Goal: Ask a question

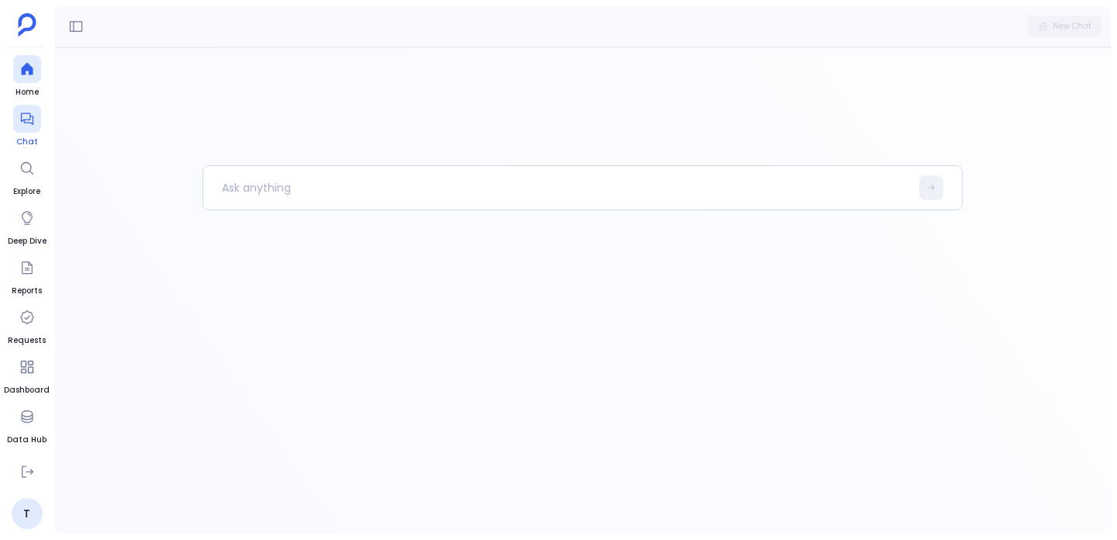
click at [25, 130] on div at bounding box center [27, 119] width 28 height 28
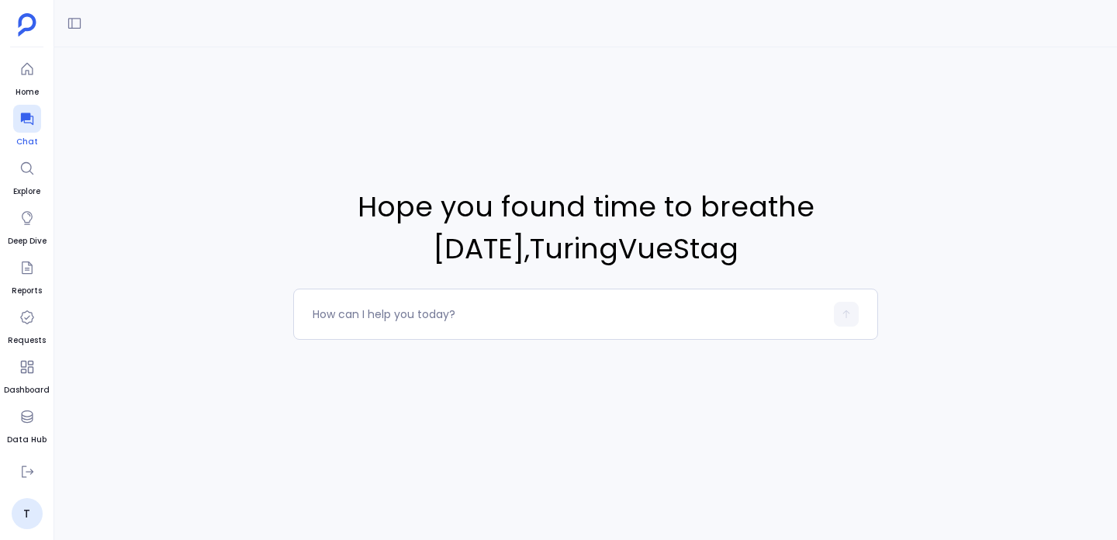
click at [23, 108] on div at bounding box center [27, 119] width 28 height 28
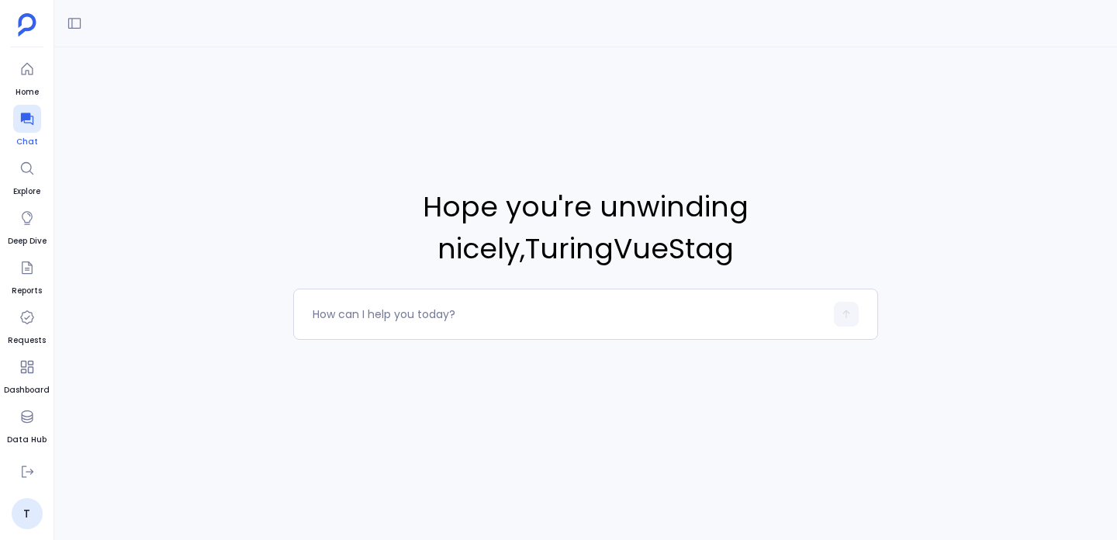
click at [35, 116] on div at bounding box center [27, 119] width 28 height 28
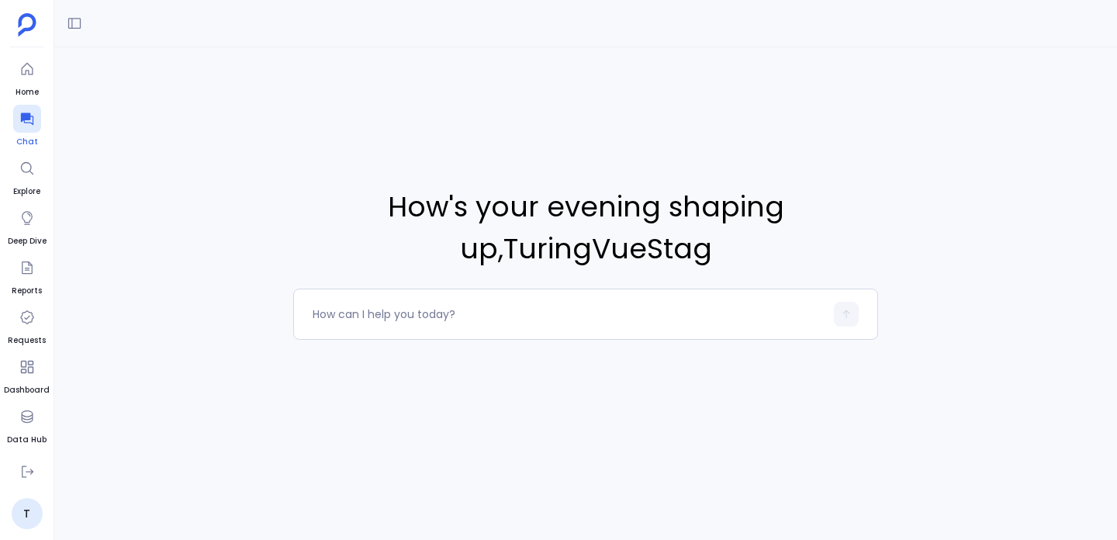
click at [35, 116] on div at bounding box center [27, 119] width 28 height 28
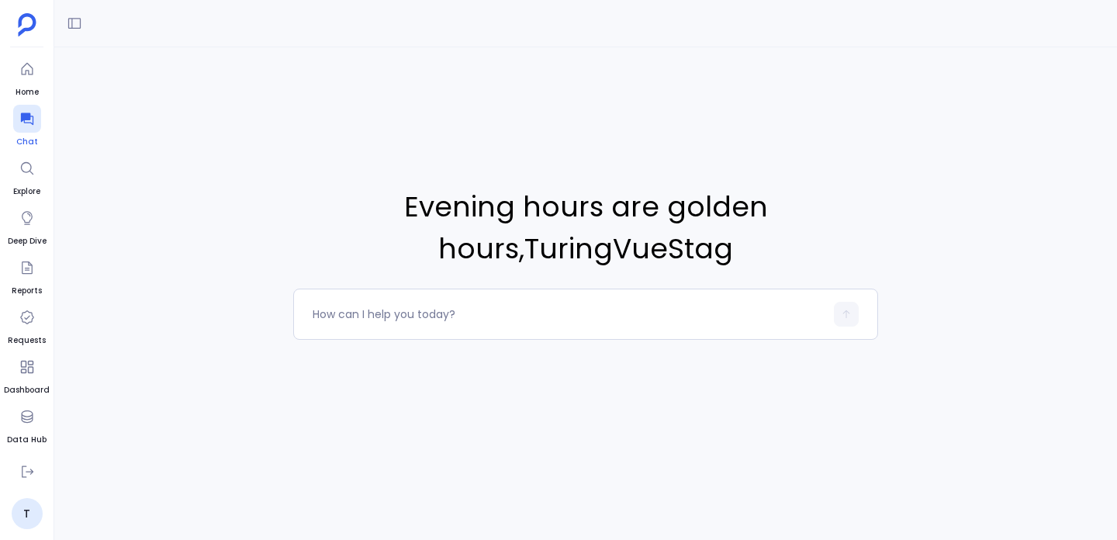
click at [35, 116] on div at bounding box center [27, 119] width 28 height 28
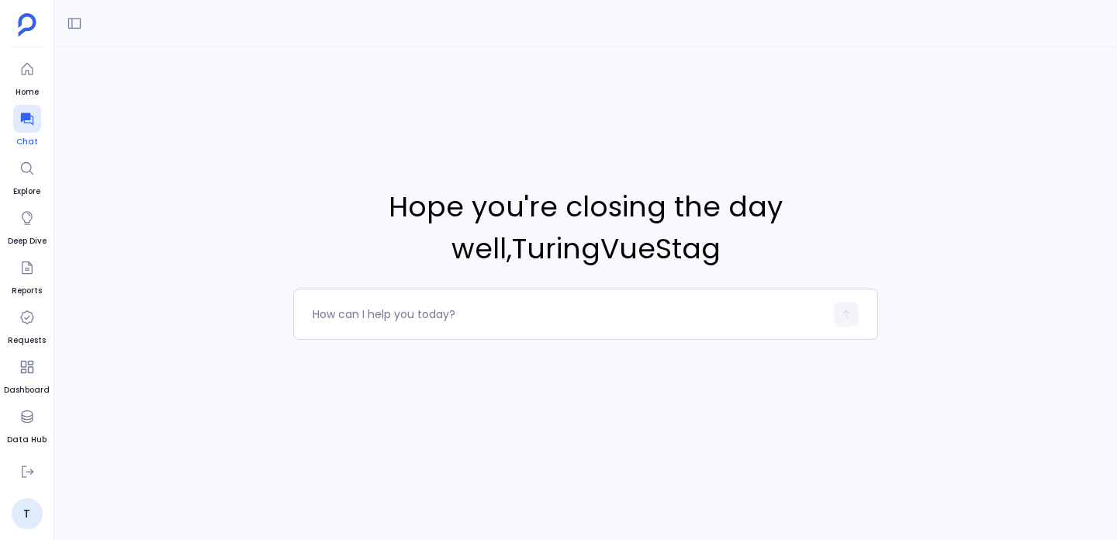
click at [35, 116] on div at bounding box center [27, 119] width 28 height 28
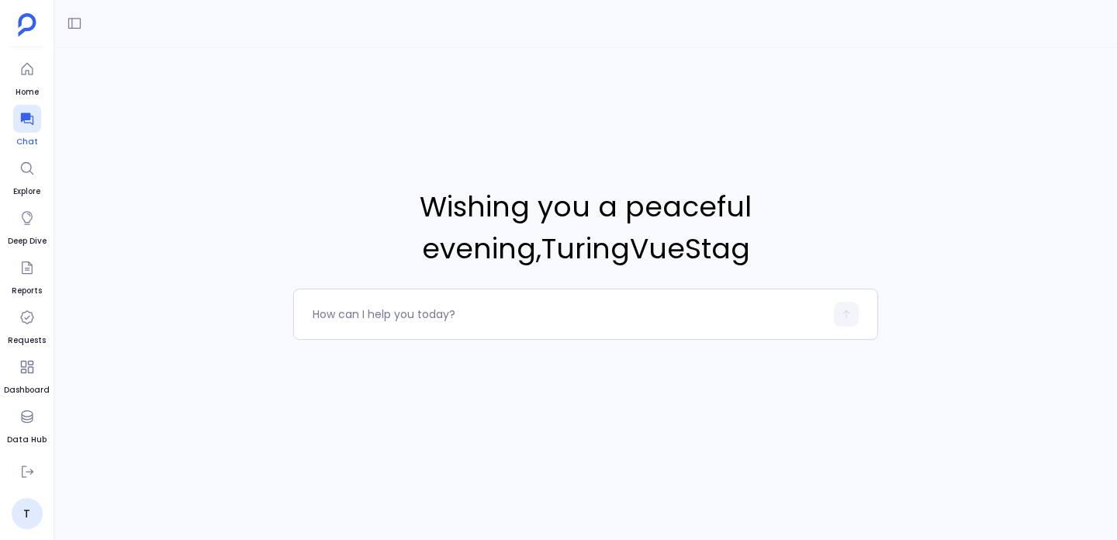
click at [35, 116] on div at bounding box center [27, 119] width 28 height 28
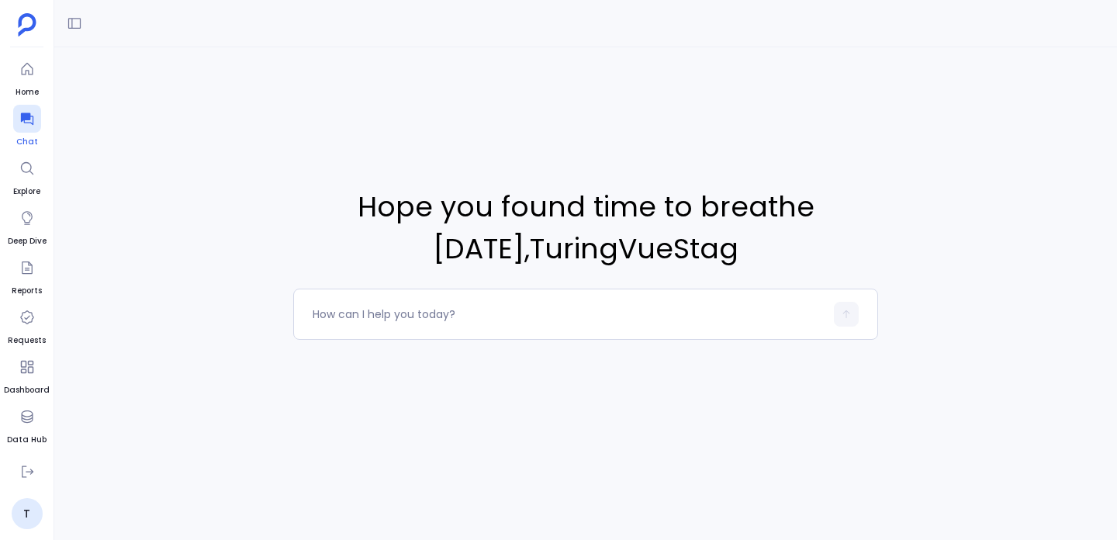
click at [35, 116] on div at bounding box center [27, 119] width 28 height 28
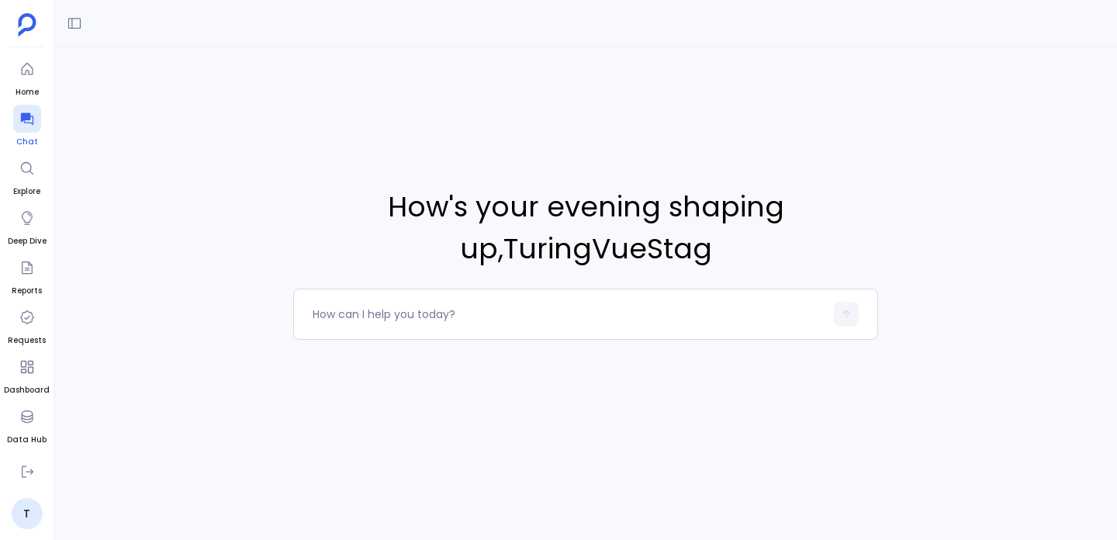
click at [35, 116] on div at bounding box center [27, 119] width 28 height 28
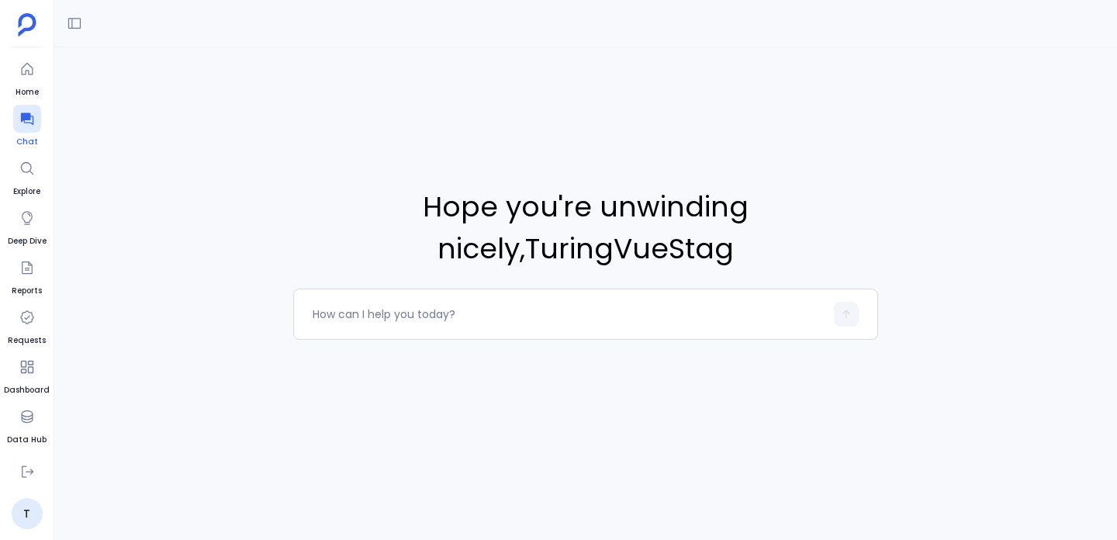
click at [35, 116] on div at bounding box center [27, 119] width 28 height 28
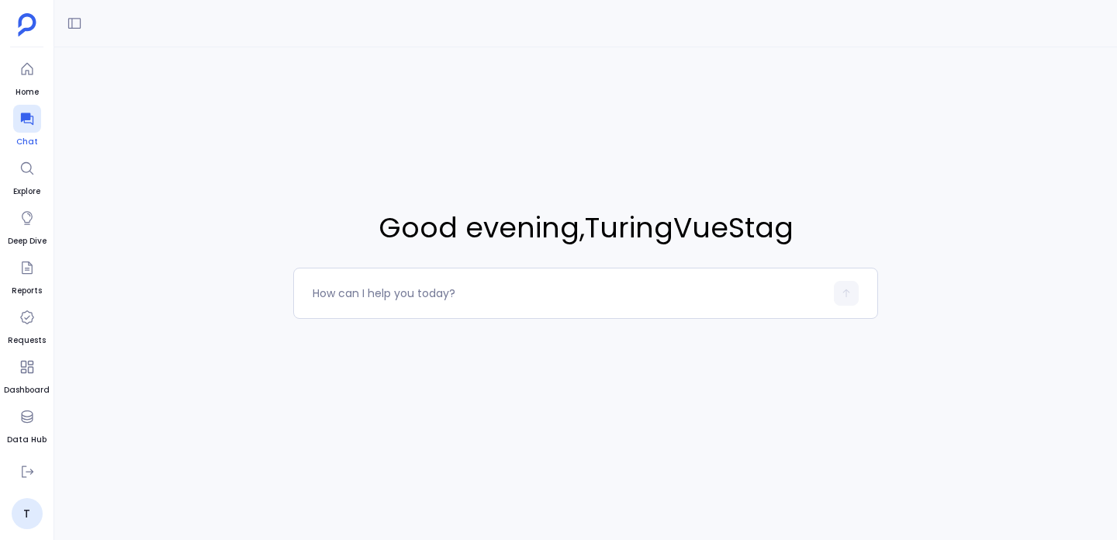
click at [35, 116] on div at bounding box center [27, 119] width 28 height 28
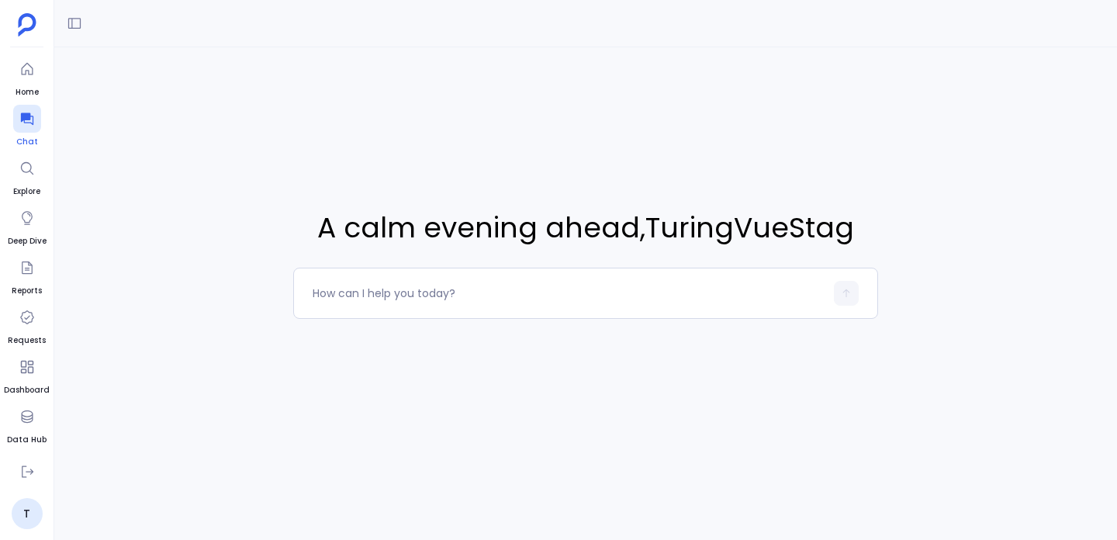
click at [35, 116] on div at bounding box center [27, 119] width 28 height 28
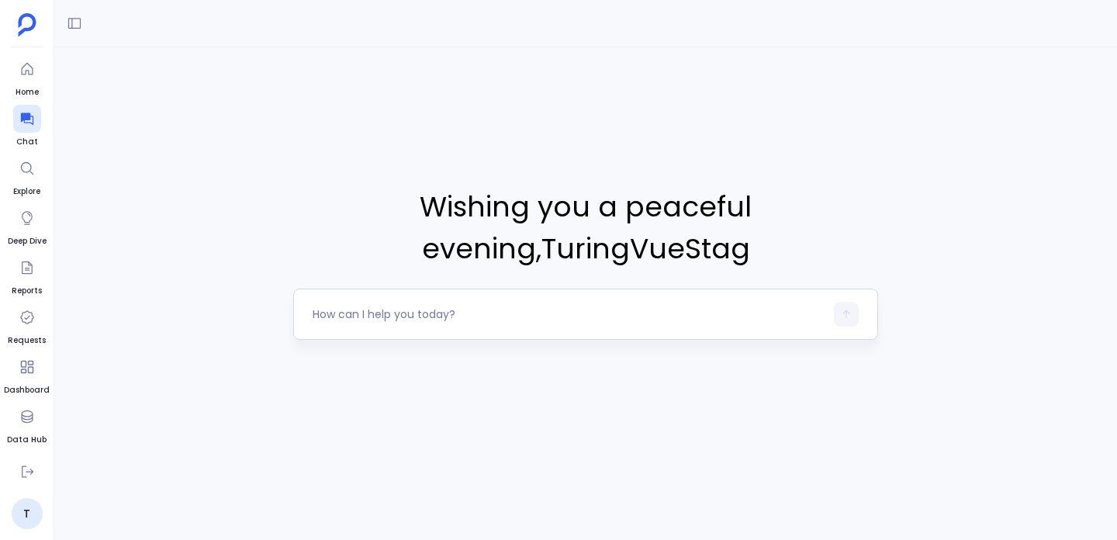
click at [367, 313] on textarea at bounding box center [569, 315] width 512 height 16
click at [528, 319] on textarea "can you get me 10 accounts which are arr more than 200k" at bounding box center [569, 315] width 512 height 16
type textarea "can you get me 10 accounts which are mrr more than 200k"
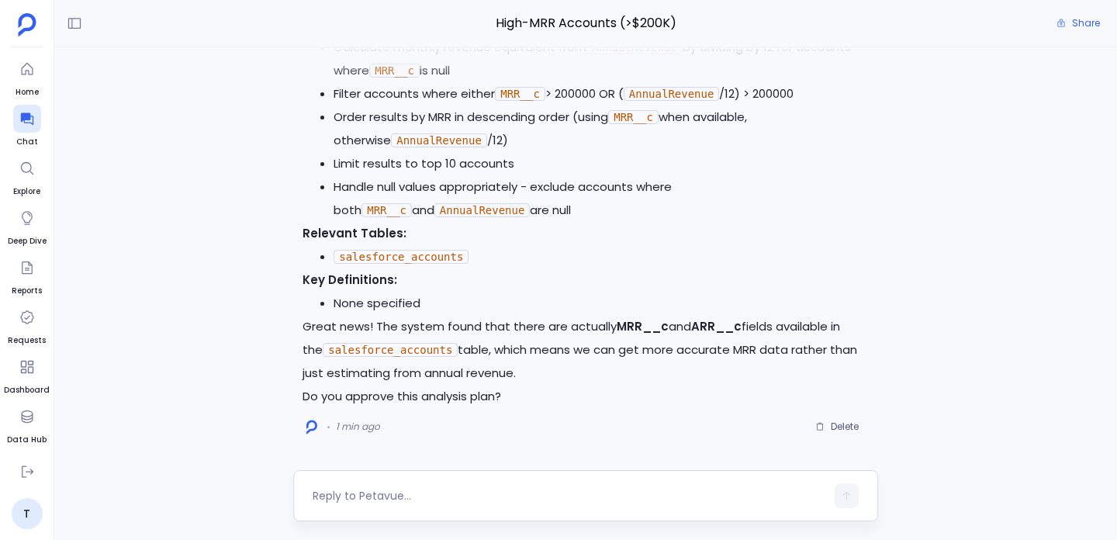
click at [452, 496] on textarea at bounding box center [569, 496] width 512 height 16
type textarea "yes"
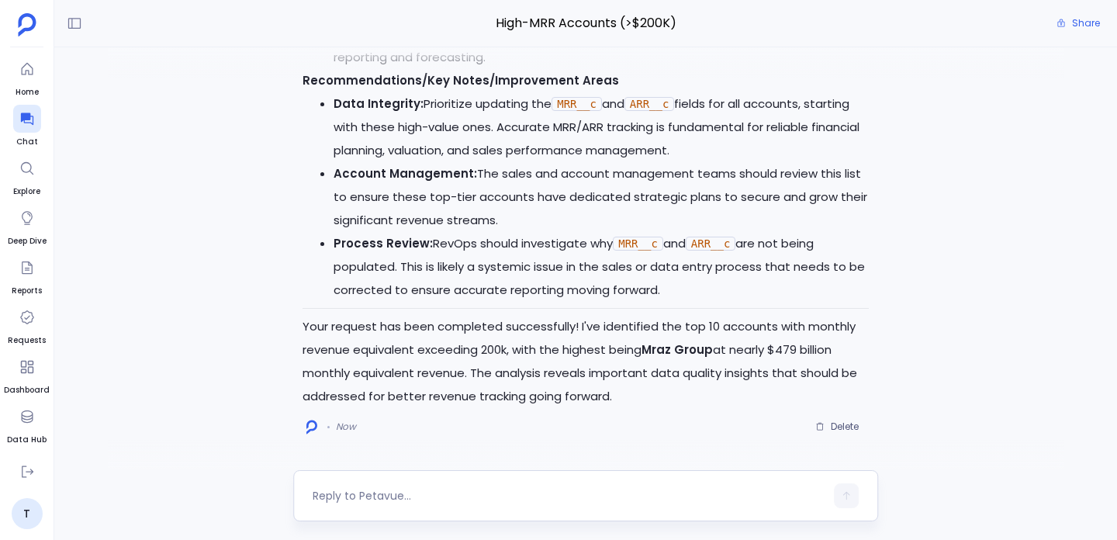
click at [452, 507] on div at bounding box center [569, 495] width 512 height 25
click at [452, 479] on div at bounding box center [585, 495] width 585 height 51
click at [450, 486] on div at bounding box center [569, 495] width 512 height 25
click at [437, 498] on textarea at bounding box center [569, 496] width 512 height 16
type textarea "generate a dashboard for this"
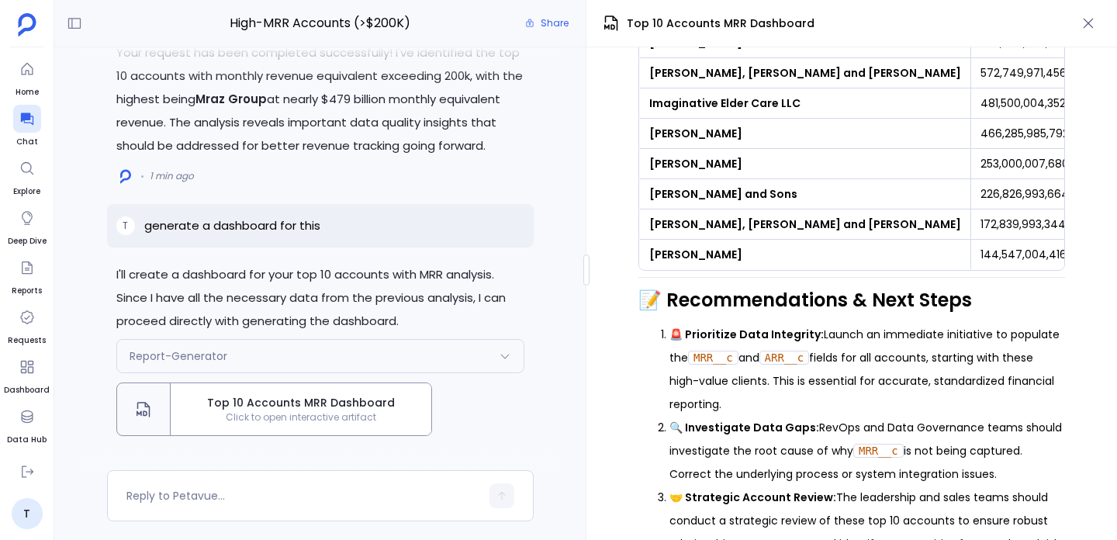
scroll to position [1825, 0]
